Goal: Task Accomplishment & Management: Use online tool/utility

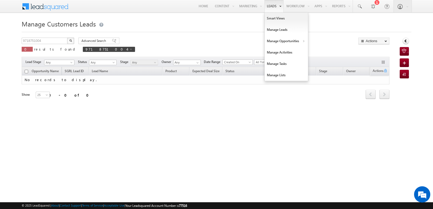
click at [273, 5] on link "Leads" at bounding box center [274, 6] width 19 height 12
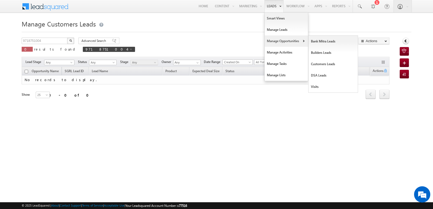
click at [273, 40] on link "Manage Opportunities" at bounding box center [286, 40] width 43 height 11
click at [318, 66] on link "Customers Leads" at bounding box center [334, 63] width 50 height 11
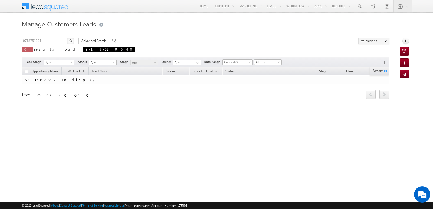
click at [83, 49] on span "9718751004" at bounding box center [109, 49] width 52 height 5
click at [130, 50] on span at bounding box center [131, 49] width 3 height 3
type input "Search Customers Leads"
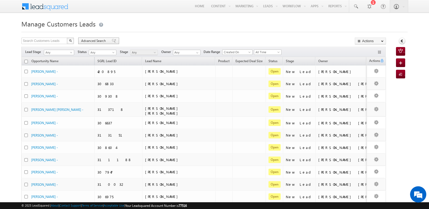
click at [112, 41] on span at bounding box center [114, 41] width 4 height 4
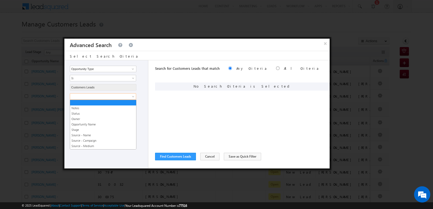
click at [126, 97] on span at bounding box center [99, 96] width 59 height 5
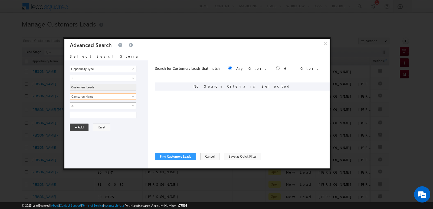
click at [119, 107] on span "Is" at bounding box center [99, 105] width 59 height 5
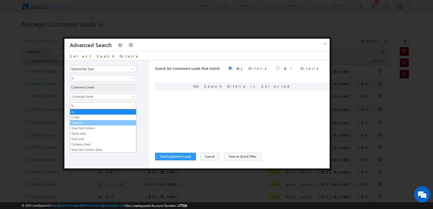
click at [94, 122] on link "Contains" at bounding box center [103, 123] width 66 height 5
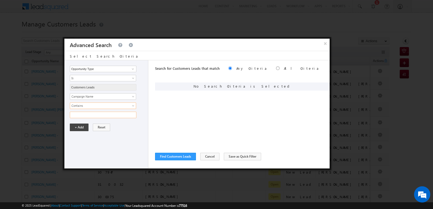
click at [95, 116] on input "text" at bounding box center [103, 115] width 67 height 6
type input "16SEP25"
click at [77, 126] on button "+ Add" at bounding box center [79, 128] width 19 height 8
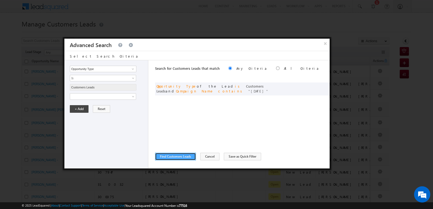
click at [183, 158] on button "Find Customers Leads" at bounding box center [175, 157] width 41 height 8
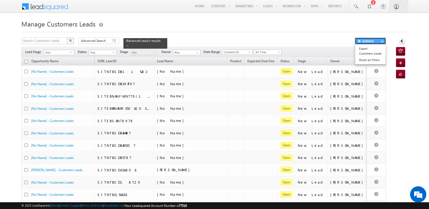
click at [374, 42] on button "Actions" at bounding box center [370, 41] width 31 height 7
click at [369, 51] on link "Export Customers Leads" at bounding box center [370, 50] width 31 height 11
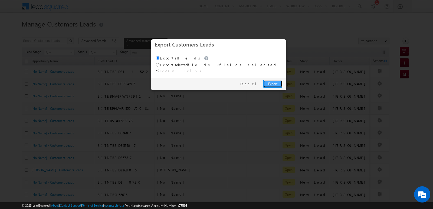
click at [269, 81] on link "Export" at bounding box center [273, 84] width 19 height 8
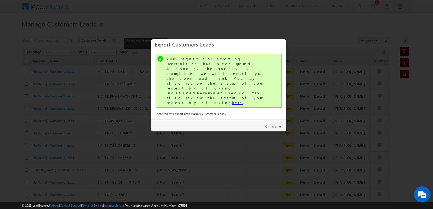
click at [232, 100] on link "here" at bounding box center [237, 102] width 11 height 5
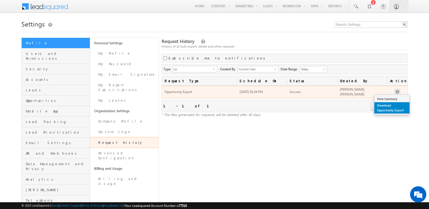
click at [384, 105] on link "Download Opportunity Export" at bounding box center [392, 107] width 35 height 11
